Goal: Transaction & Acquisition: Book appointment/travel/reservation

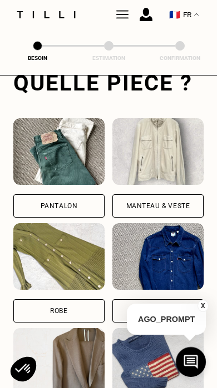
scroll to position [384, 0]
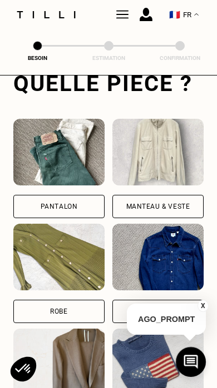
click at [182, 205] on div "Manteau & Veste" at bounding box center [158, 206] width 64 height 7
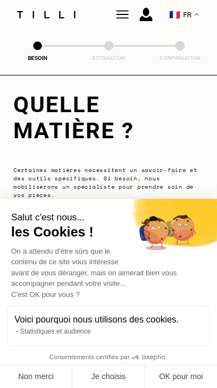
scroll to position [0, 0]
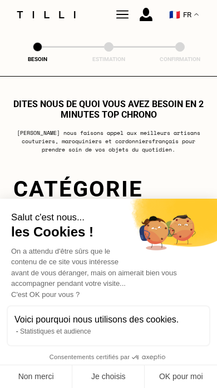
click at [181, 378] on button "OK pour moi" at bounding box center [180, 377] width 72 height 23
checkbox input "true"
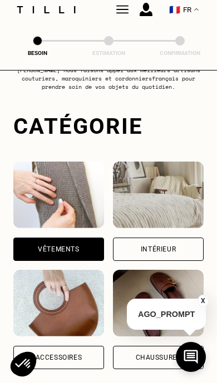
scroll to position [91, 0]
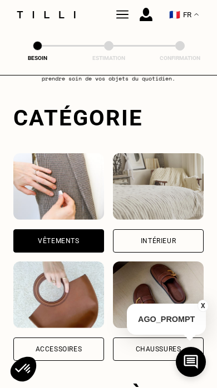
click at [38, 242] on div "Vêtements" at bounding box center [58, 241] width 41 height 7
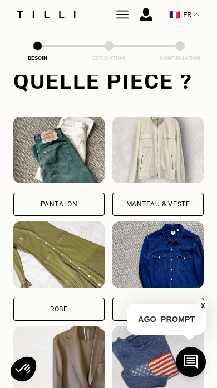
scroll to position [387, 0]
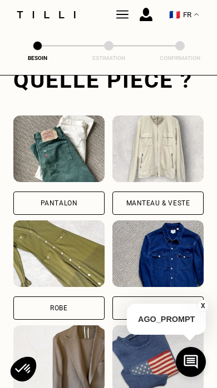
click at [184, 204] on div "Manteau & Veste" at bounding box center [158, 203] width 64 height 7
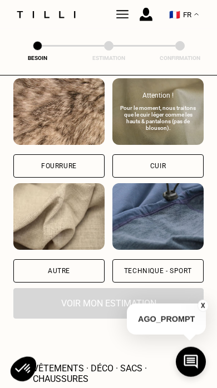
scroll to position [1422, 0]
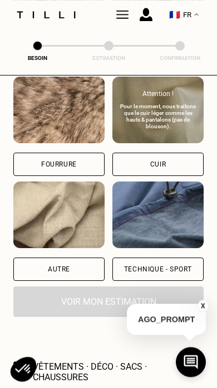
click at [170, 280] on div "Technique - Sport" at bounding box center [157, 269] width 91 height 23
select select "FR"
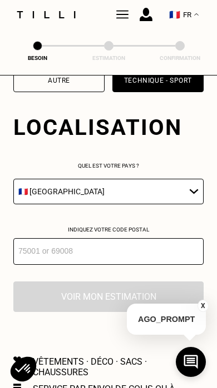
scroll to position [1637, 0]
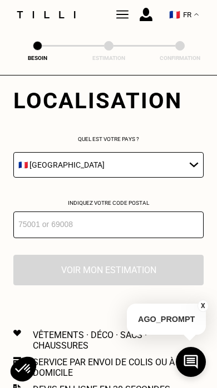
click at [163, 238] on input "number" at bounding box center [108, 225] width 190 height 27
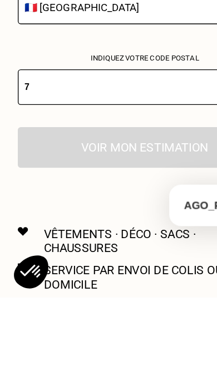
type input "75"
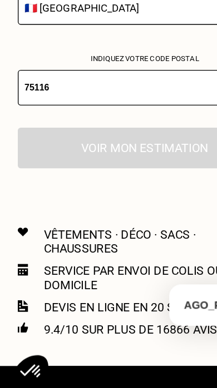
type input "75116"
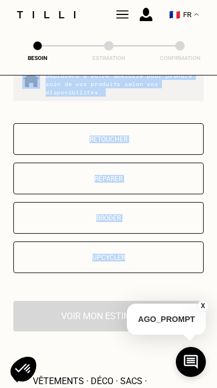
scroll to position [1894, 0]
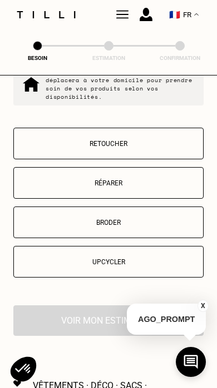
click at [161, 148] on p "Retoucher" at bounding box center [108, 144] width 178 height 8
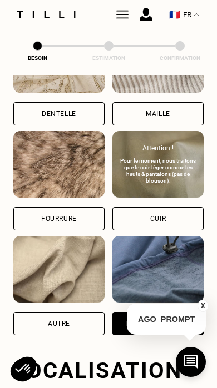
scroll to position [1360, 0]
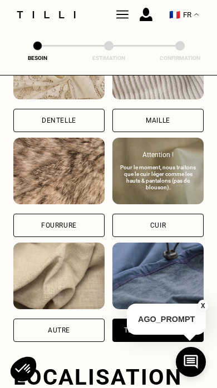
click at [41, 333] on div "Autre" at bounding box center [58, 330] width 91 height 23
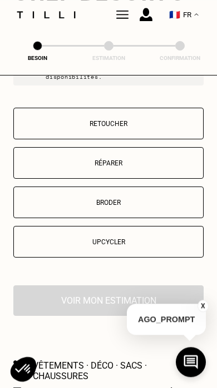
scroll to position [1916, 0]
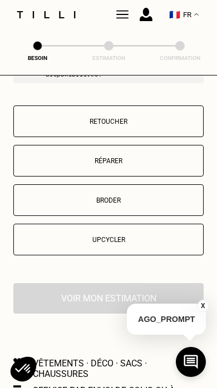
click at [179, 126] on p "Retoucher" at bounding box center [108, 122] width 178 height 8
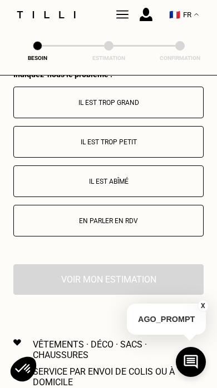
scroll to position [2121, 0]
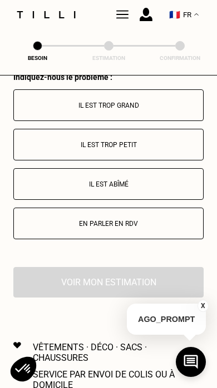
click at [152, 228] on p "En parler en RDV" at bounding box center [108, 224] width 178 height 8
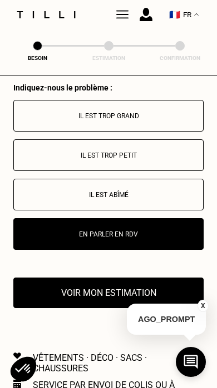
scroll to position [2112, 0]
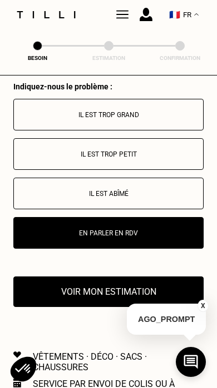
click at [131, 312] on p "AGO_PROMPT" at bounding box center [166, 319] width 79 height 31
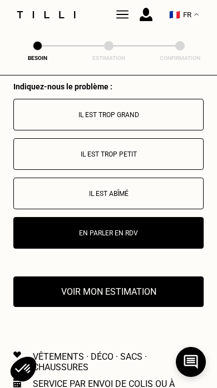
click at [44, 306] on button "Voir mon estimation" at bounding box center [108, 292] width 190 height 31
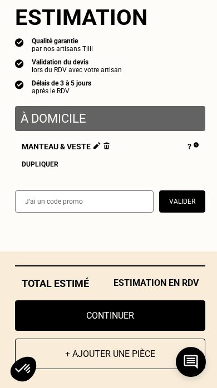
scroll to position [2178, 0]
click at [48, 290] on div "Total estimé Estimation en RDV" at bounding box center [110, 284] width 190 height 12
click at [119, 323] on button "Continuer" at bounding box center [110, 316] width 190 height 31
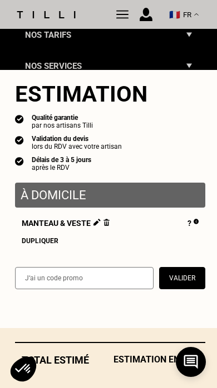
select select "FR"
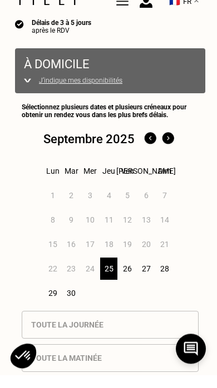
scroll to position [182, 0]
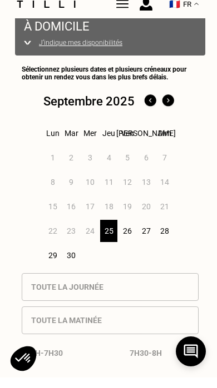
click at [174, 113] on img at bounding box center [168, 112] width 18 height 18
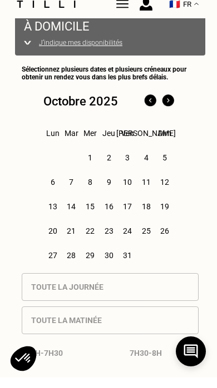
click at [145, 103] on img at bounding box center [150, 112] width 18 height 18
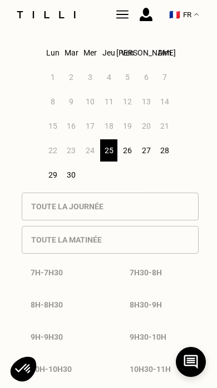
click at [128, 159] on div "26" at bounding box center [127, 150] width 17 height 22
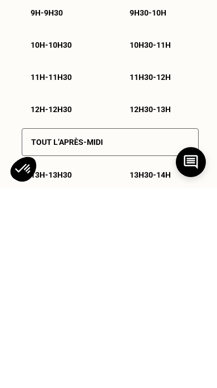
scroll to position [397, 0]
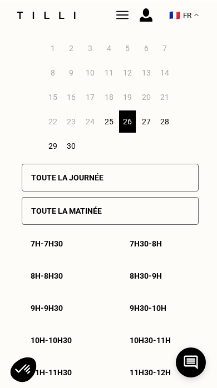
click at [108, 132] on div "25" at bounding box center [108, 121] width 17 height 22
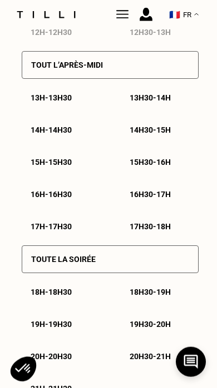
scroll to position [674, 0]
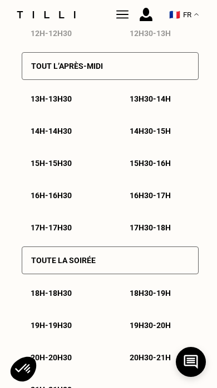
click at [43, 204] on div "16h - 16h30" at bounding box center [61, 195] width 78 height 27
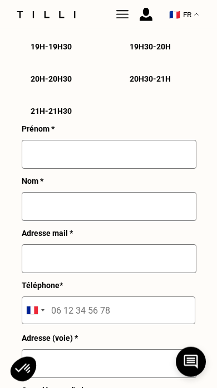
click at [162, 169] on input "text" at bounding box center [109, 154] width 174 height 29
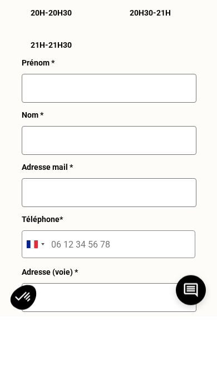
type input "C"
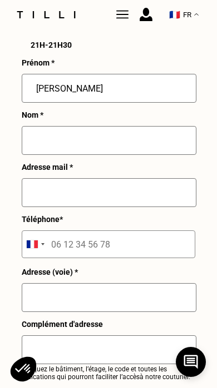
type input "[PERSON_NAME]"
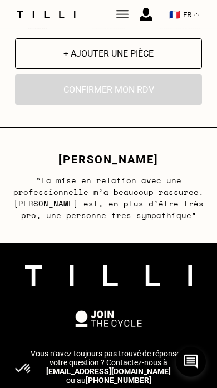
scroll to position [1889, 0]
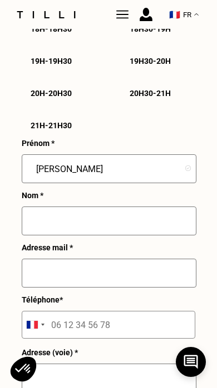
click at [137, 236] on input "text" at bounding box center [109, 221] width 174 height 29
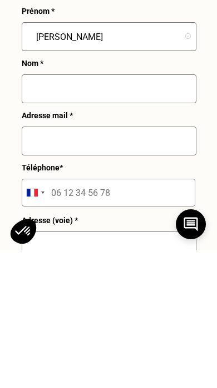
scroll to position [1071, 0]
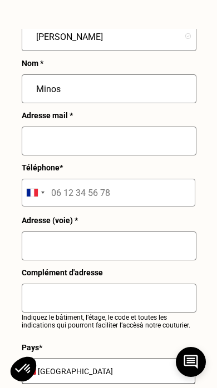
type input "Minos"
click at [161, 156] on input "text" at bounding box center [109, 141] width 174 height 29
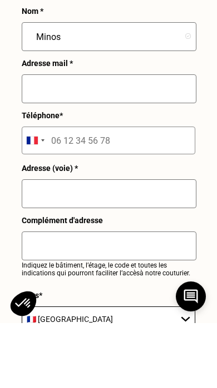
scroll to position [1123, 0]
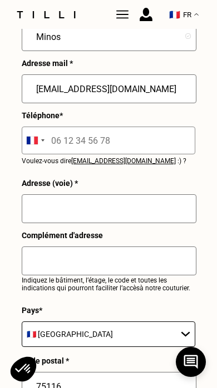
type input "[EMAIL_ADDRESS][DOMAIN_NAME]"
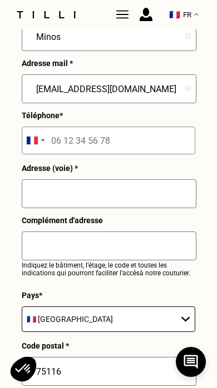
click at [139, 208] on input "text" at bounding box center [109, 193] width 174 height 29
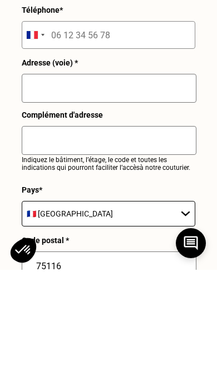
scroll to position [1229, 0]
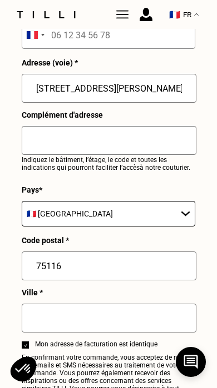
type input "[STREET_ADDRESS][PERSON_NAME]"
type input "[GEOGRAPHIC_DATA]"
type input "[STREET_ADDRESS][PERSON_NAME]"
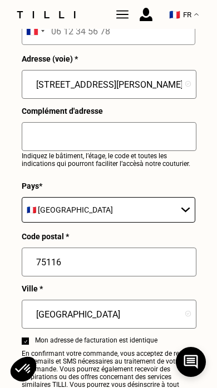
scroll to position [1225, 0]
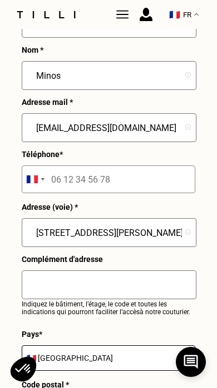
click at [157, 193] on input "tel" at bounding box center [108, 180] width 173 height 28
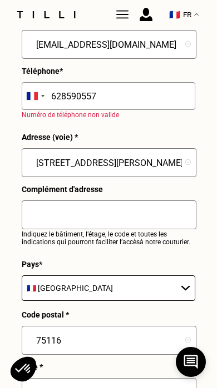
scroll to position [1168, 0]
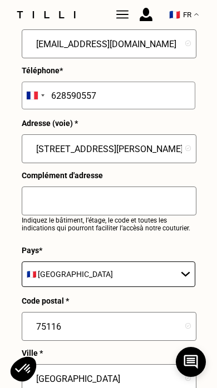
click at [48, 108] on input "628590557" at bounding box center [108, 96] width 173 height 28
type input "06 28 59 05 57"
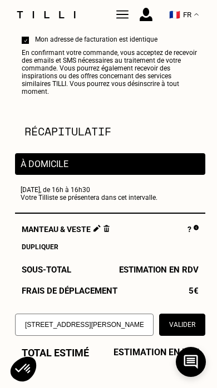
scroll to position [1529, 0]
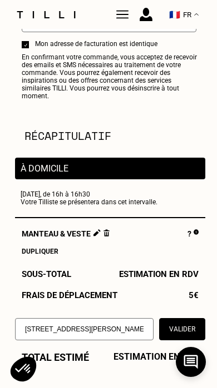
click at [28, 174] on p "À domicile" at bounding box center [110, 168] width 179 height 11
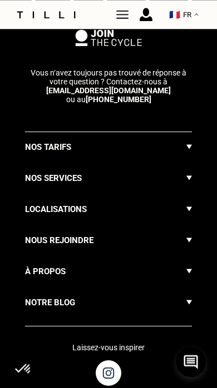
scroll to position [2188, 0]
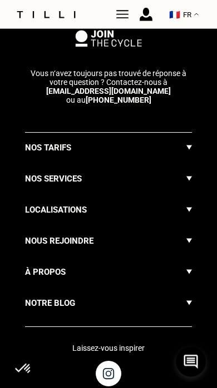
click at [187, 154] on img at bounding box center [189, 147] width 6 height 13
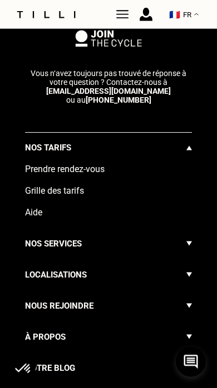
click at [191, 154] on img at bounding box center [189, 147] width 6 height 13
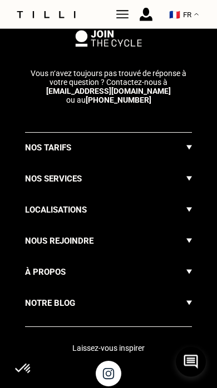
click at [189, 154] on img at bounding box center [189, 147] width 6 height 13
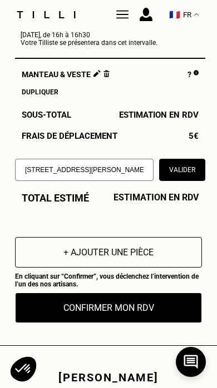
scroll to position [1688, 0]
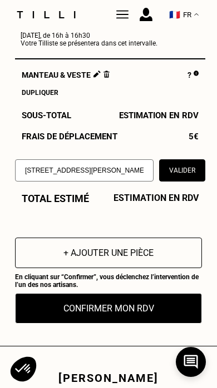
click at [127, 182] on input "[STREET_ADDRESS][PERSON_NAME]" at bounding box center [84, 170] width 138 height 22
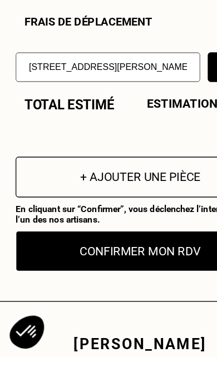
click at [89, 159] on input "[STREET_ADDRESS][PERSON_NAME]" at bounding box center [84, 170] width 138 height 22
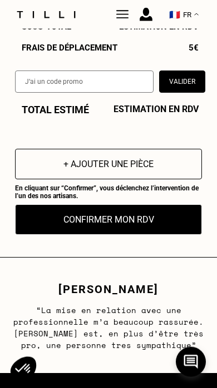
scroll to position [1779, 0]
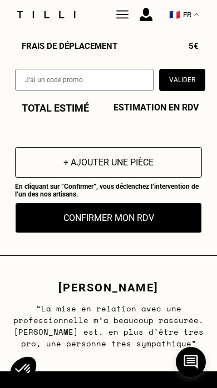
click at [157, 233] on button "Confirmer mon RDV" at bounding box center [108, 218] width 187 height 31
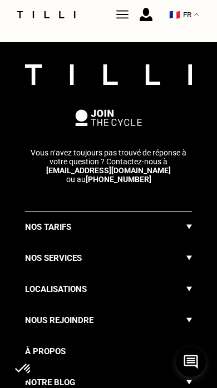
scroll to position [921, 0]
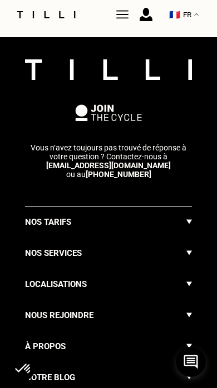
click at [174, 232] on div "Nos tarifs Nos services Localisations Nous rejoindre À propos Notre blog" at bounding box center [108, 304] width 167 height 195
click at [178, 237] on div "Nos tarifs" at bounding box center [108, 227] width 167 height 22
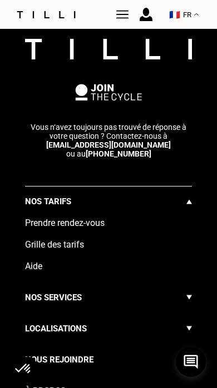
scroll to position [954, 0]
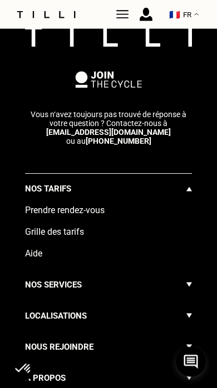
click at [32, 246] on div "Grille des tarifs" at bounding box center [108, 237] width 167 height 22
select select "FR"
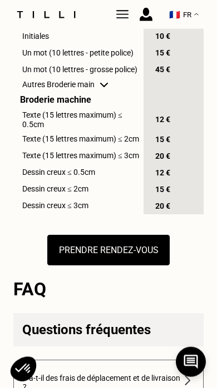
scroll to position [1352, 0]
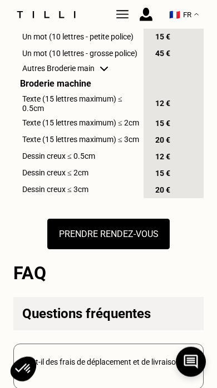
click at [74, 75] on td "Autres Broderie main" at bounding box center [78, 68] width 130 height 13
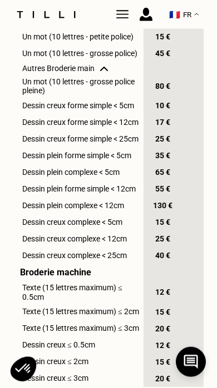
click at [68, 75] on td "Autres Broderie main" at bounding box center [78, 68] width 130 height 13
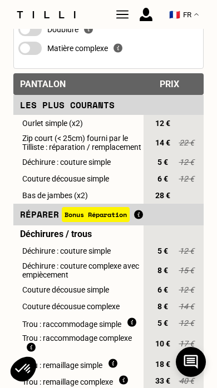
scroll to position [0, 0]
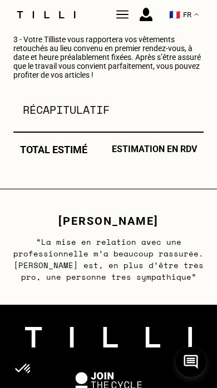
scroll to position [510, 0]
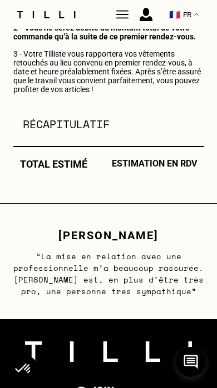
click at [89, 132] on section "Récapitulatif" at bounding box center [113, 124] width 181 height 16
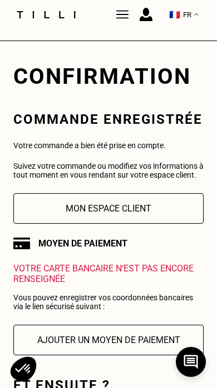
scroll to position [0, 0]
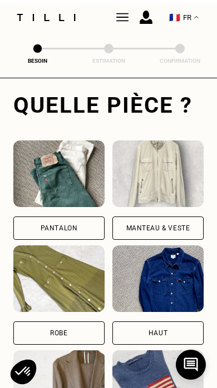
scroll to position [362, 0]
